Goal: Check status: Check status

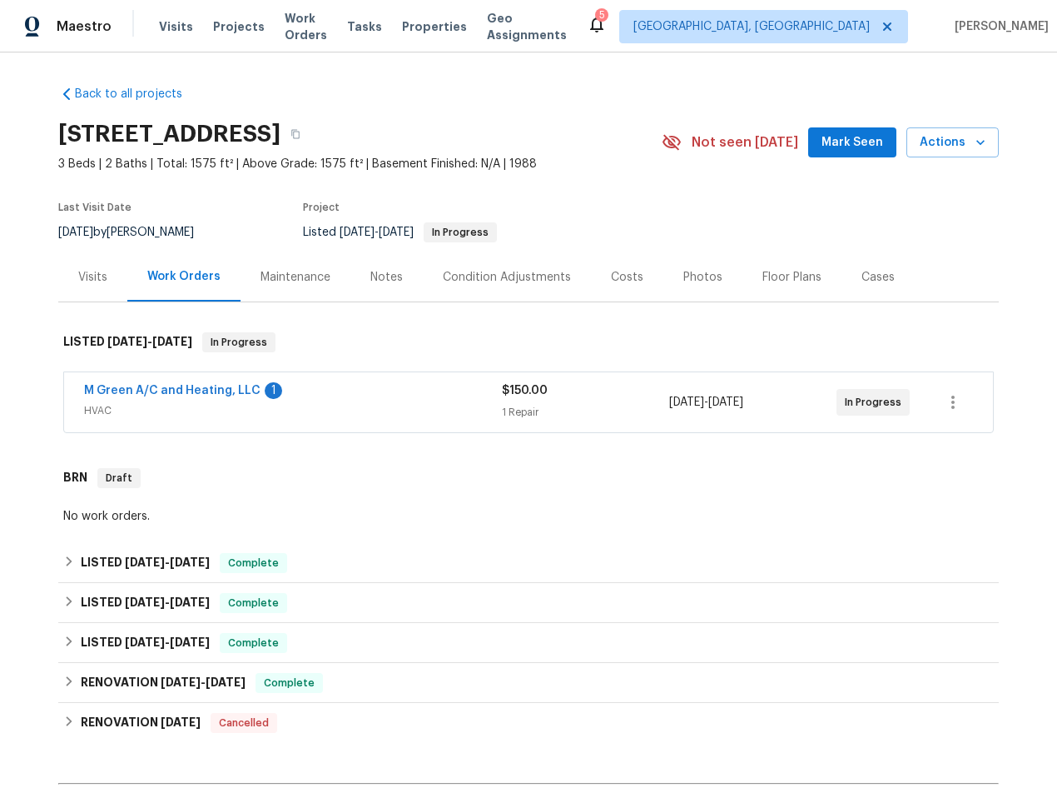
click at [194, 398] on span "M Green A/C and Heating, LLC" at bounding box center [172, 390] width 177 height 17
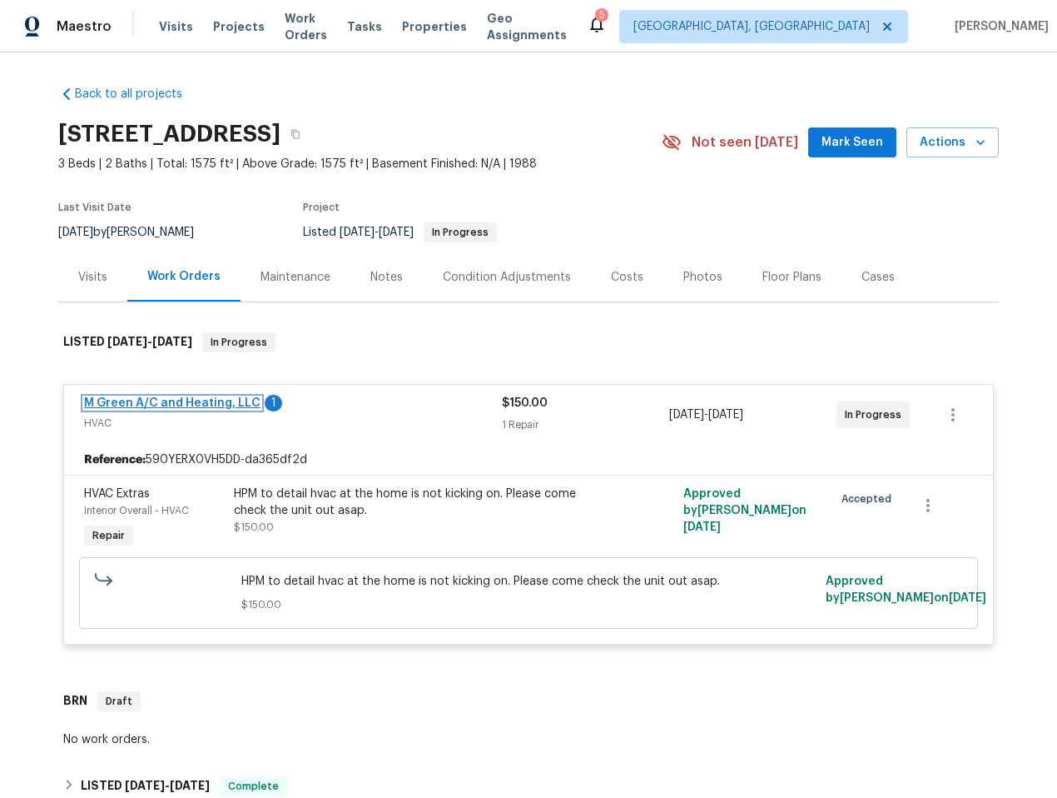
click at [131, 397] on link "M Green A/C and Heating, LLC" at bounding box center [172, 403] width 177 height 12
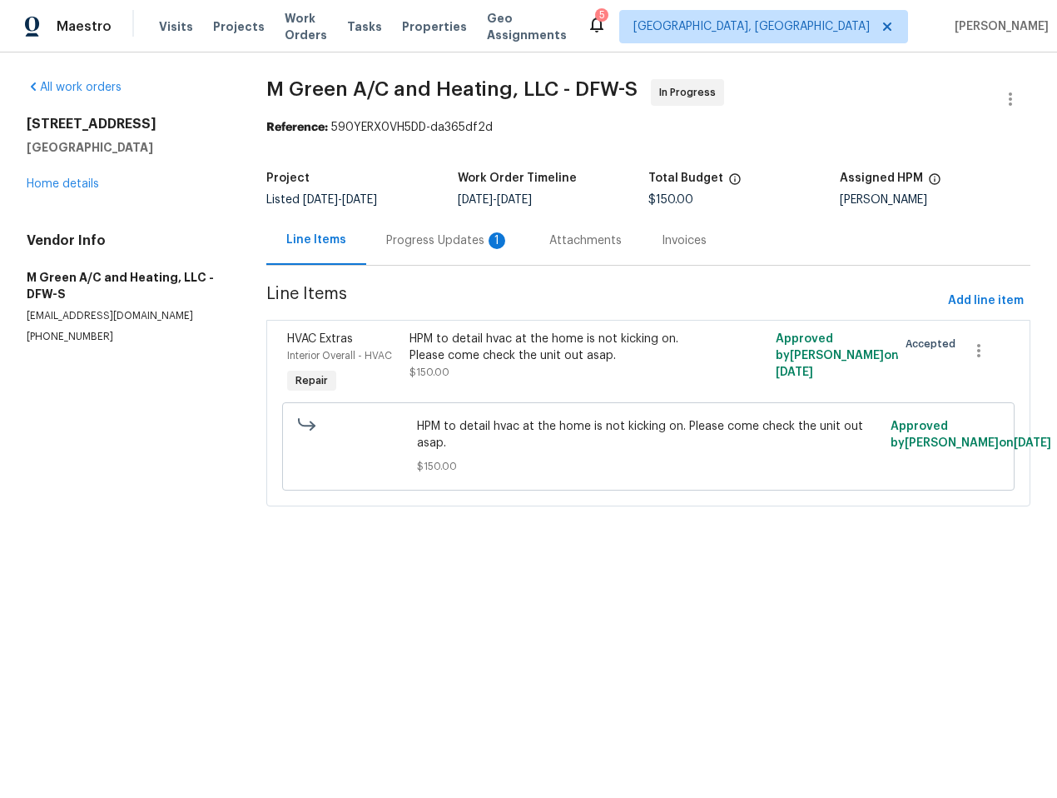
click at [401, 244] on div "Progress Updates 1" at bounding box center [447, 240] width 123 height 17
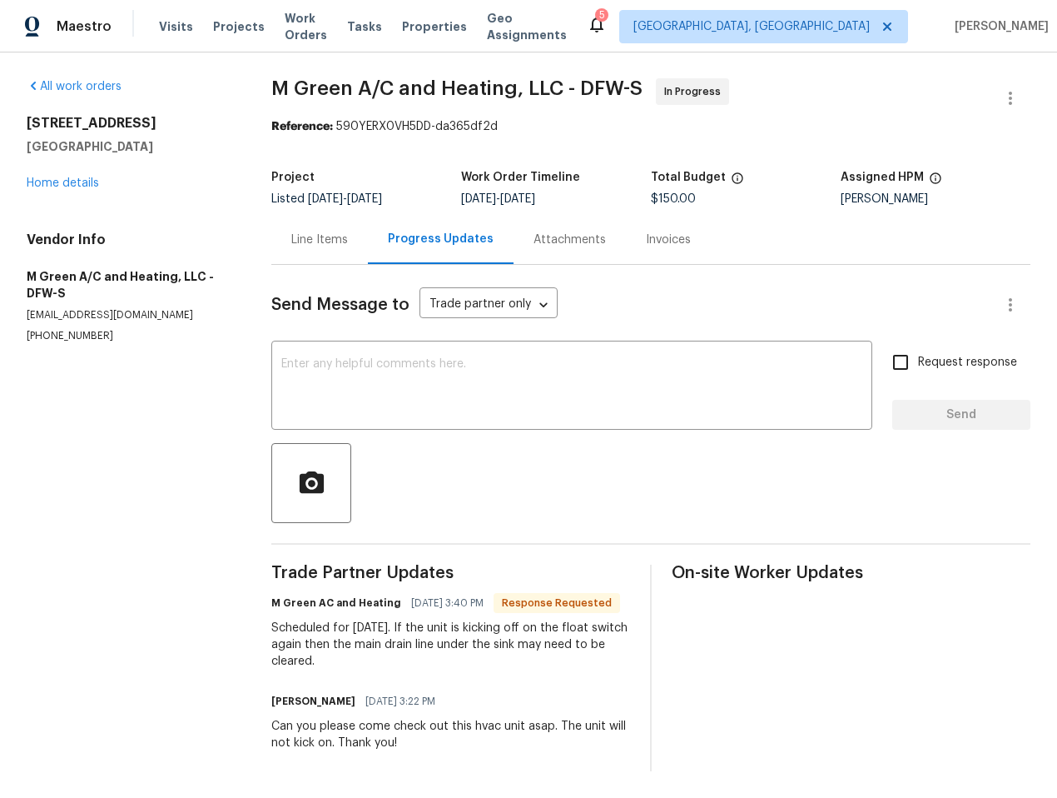
scroll to position [14, 0]
